Goal: Task Accomplishment & Management: Complete application form

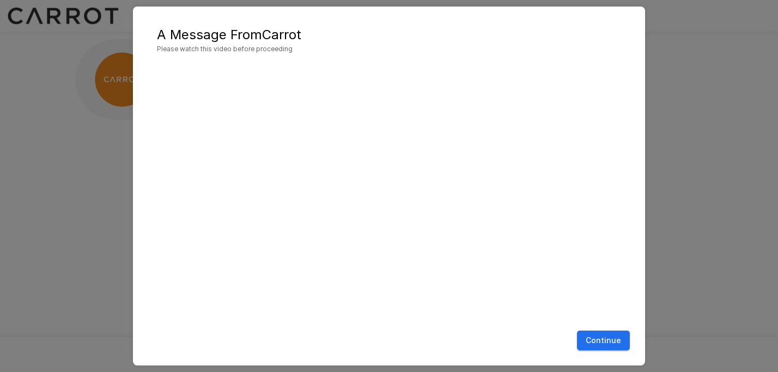
click at [623, 100] on div at bounding box center [389, 194] width 490 height 263
click at [596, 337] on button "Continue" at bounding box center [603, 341] width 53 height 20
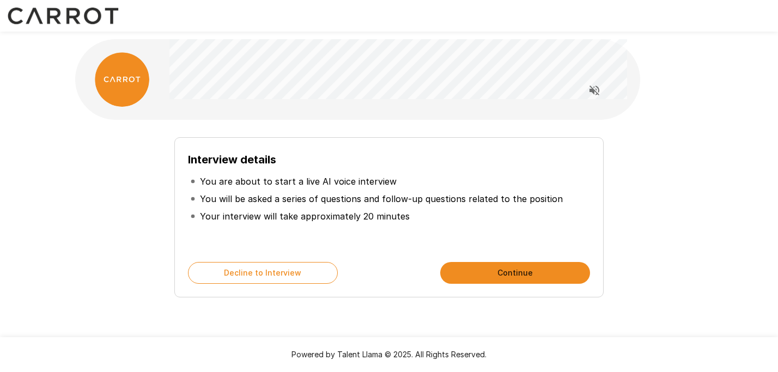
click at [496, 277] on button "Continue" at bounding box center [515, 273] width 150 height 22
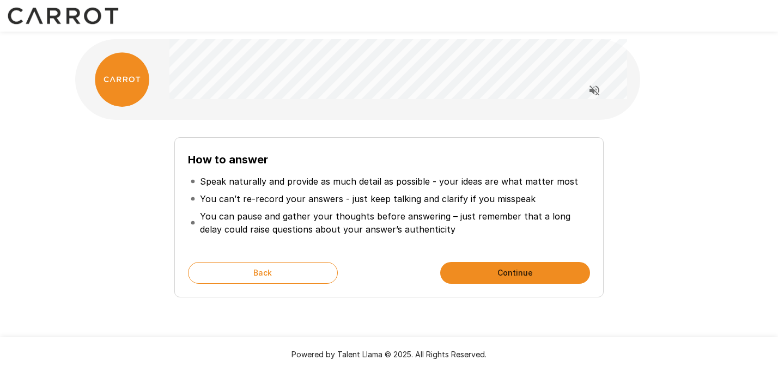
click at [496, 277] on button "Continue" at bounding box center [515, 273] width 150 height 22
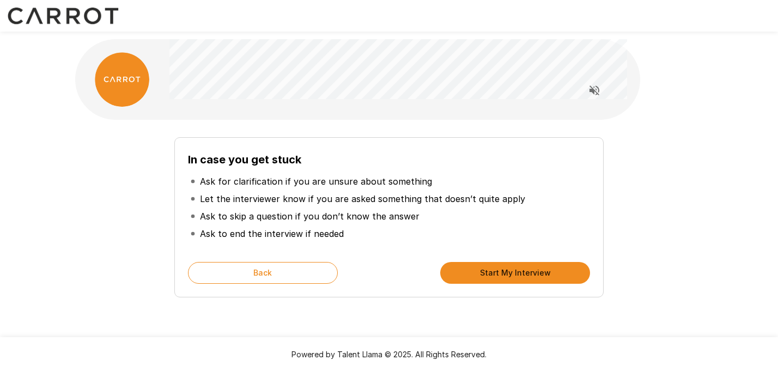
click at [495, 276] on button "Start My Interview" at bounding box center [515, 273] width 150 height 22
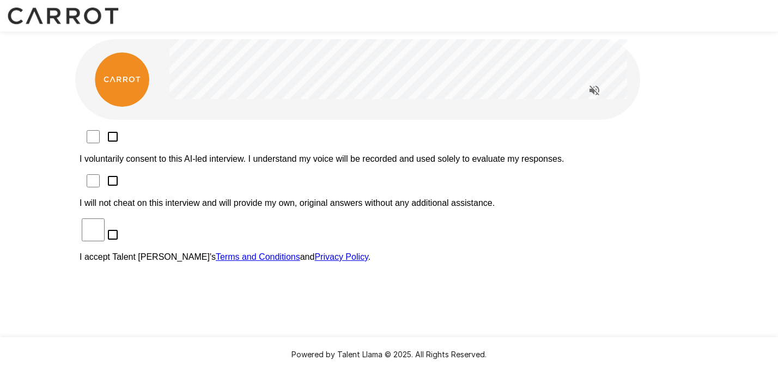
click at [217, 252] on p "I accept Talent Llama's Terms and Conditions and Privacy Policy ." at bounding box center [389, 257] width 619 height 10
click at [259, 154] on p "I voluntarily consent to this AI-led interview. I understand my voice will be r…" at bounding box center [389, 159] width 619 height 10
click at [251, 198] on p "I will not cheat on this interview and will provide my own, original answers wi…" at bounding box center [389, 203] width 619 height 10
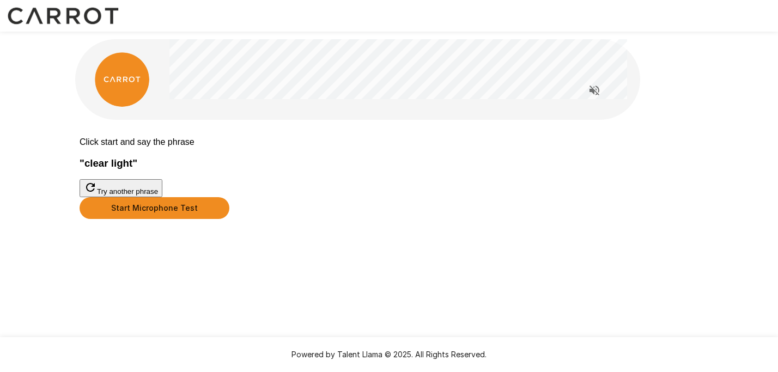
click at [229, 219] on button "Start Microphone Test" at bounding box center [155, 208] width 150 height 22
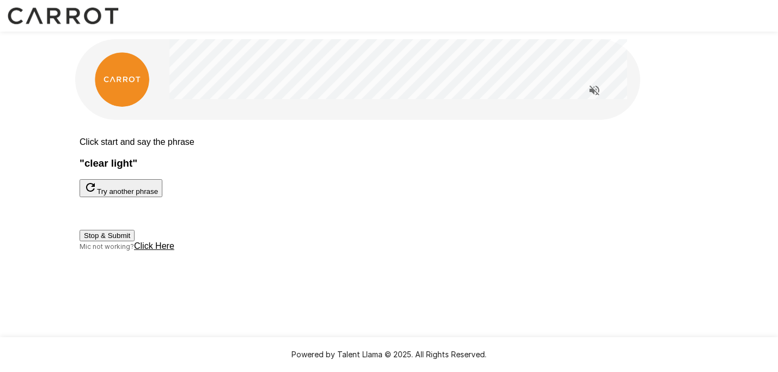
click at [135, 241] on button "Stop & Submit" at bounding box center [107, 235] width 55 height 11
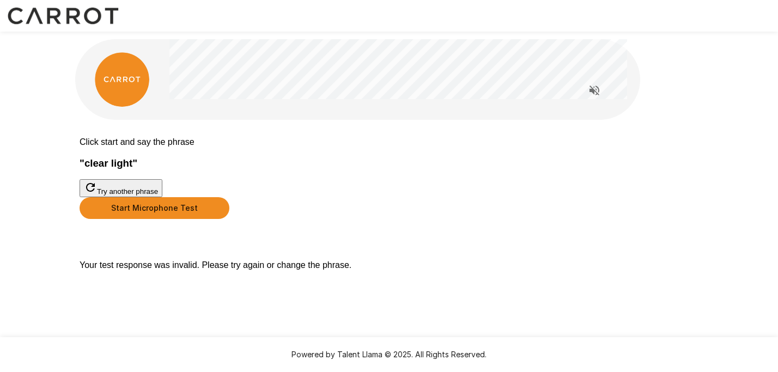
click at [229, 219] on button "Start Microphone Test" at bounding box center [155, 208] width 150 height 22
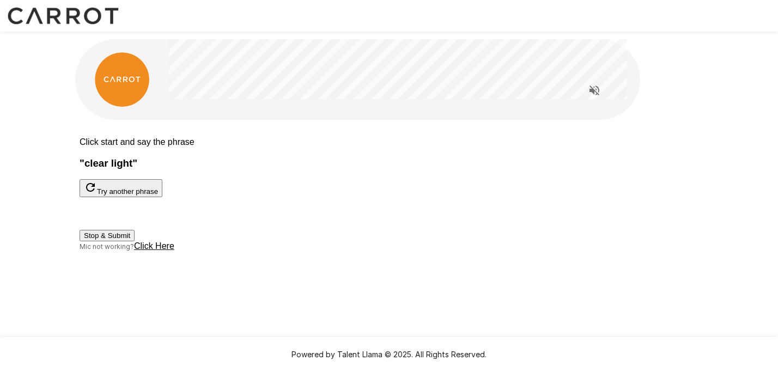
click at [135, 241] on button "Stop & Submit" at bounding box center [107, 235] width 55 height 11
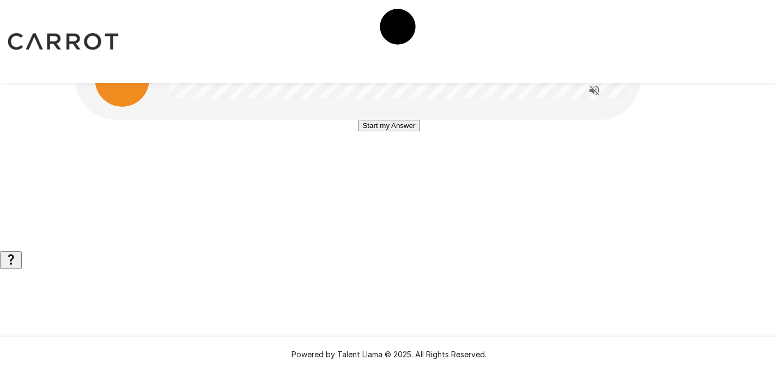
click at [366, 131] on button "Start my Answer" at bounding box center [389, 125] width 62 height 11
click at [366, 164] on button "Stop & Submit" at bounding box center [388, 158] width 55 height 11
click at [362, 131] on button "Start my Answer" at bounding box center [389, 125] width 62 height 11
click at [362, 164] on button "Stop & Submit" at bounding box center [388, 158] width 55 height 11
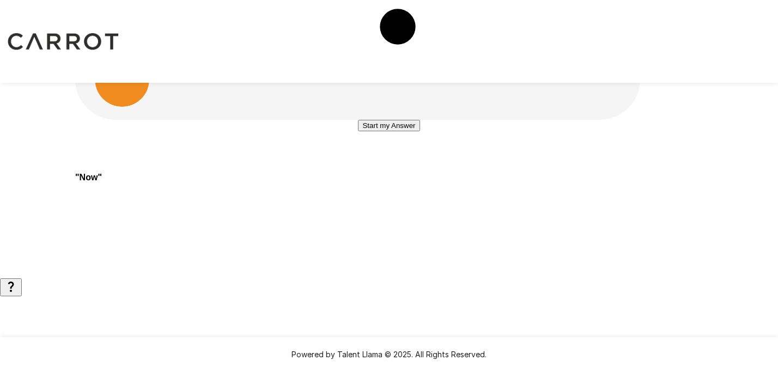
click at [360, 131] on button "Start my Answer" at bounding box center [389, 125] width 62 height 11
click at [361, 164] on button "Stop & Submit" at bounding box center [388, 158] width 55 height 11
click at [358, 131] on button "Start my Answer" at bounding box center [389, 125] width 62 height 11
click at [361, 164] on button "Stop & Submit" at bounding box center [388, 158] width 55 height 11
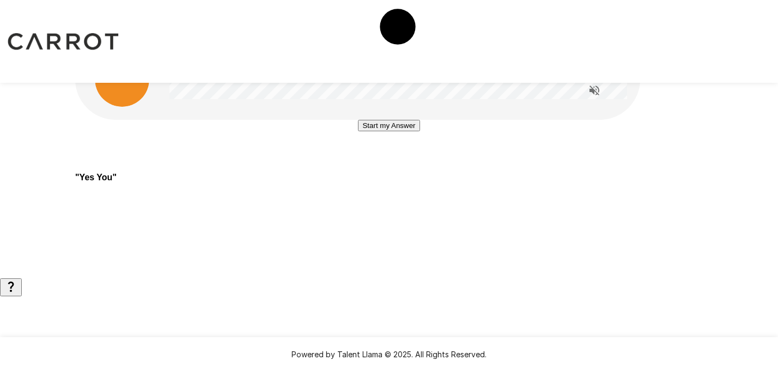
click at [360, 131] on button "Start my Answer" at bounding box center [389, 125] width 62 height 11
click at [361, 164] on button "Stop & Submit" at bounding box center [388, 158] width 55 height 11
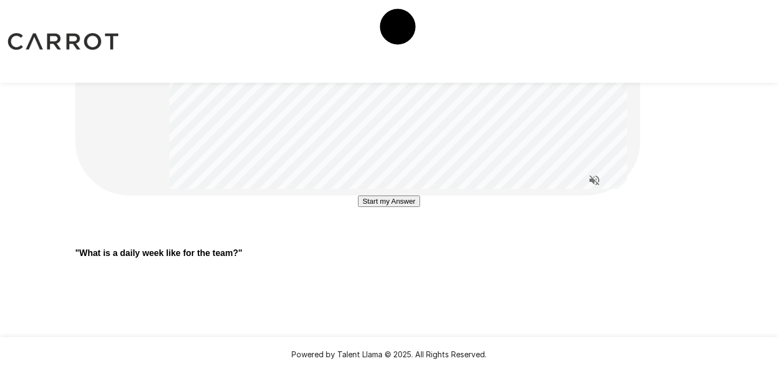
scroll to position [95, 0]
click at [367, 207] on button "Start my Answer" at bounding box center [389, 201] width 62 height 11
click at [366, 240] on button "Stop & Submit" at bounding box center [388, 233] width 55 height 11
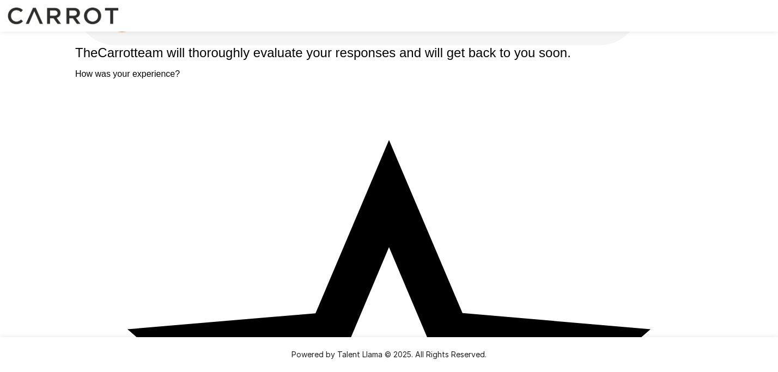
scroll to position [0, 0]
